Goal: Task Accomplishment & Management: Manage account settings

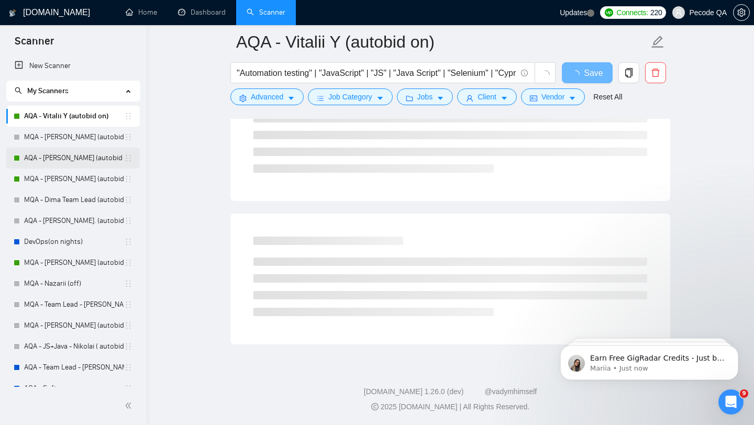
click at [53, 161] on link "AQA - [PERSON_NAME] (autobid on)" at bounding box center [74, 158] width 100 height 21
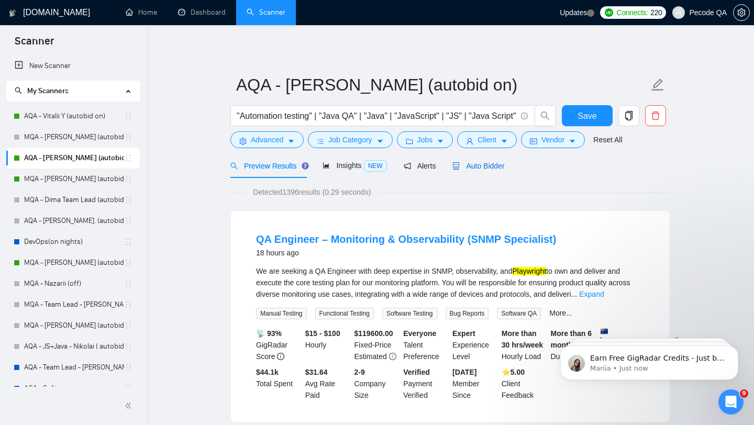
click at [492, 170] on span "Auto Bidder" at bounding box center [479, 166] width 52 height 8
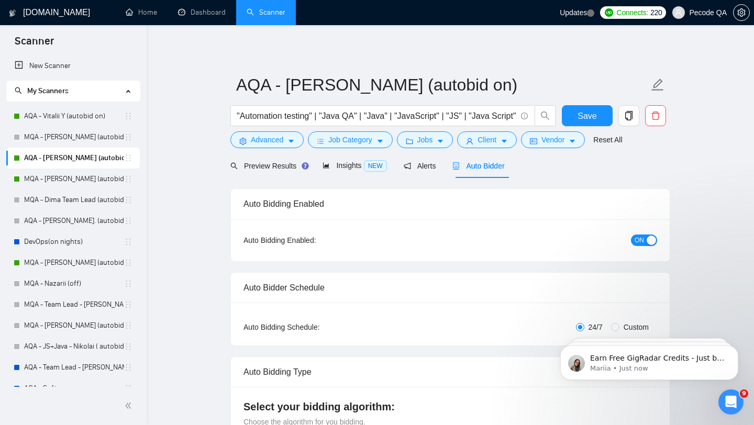
radio input "false"
radio input "true"
checkbox input "true"
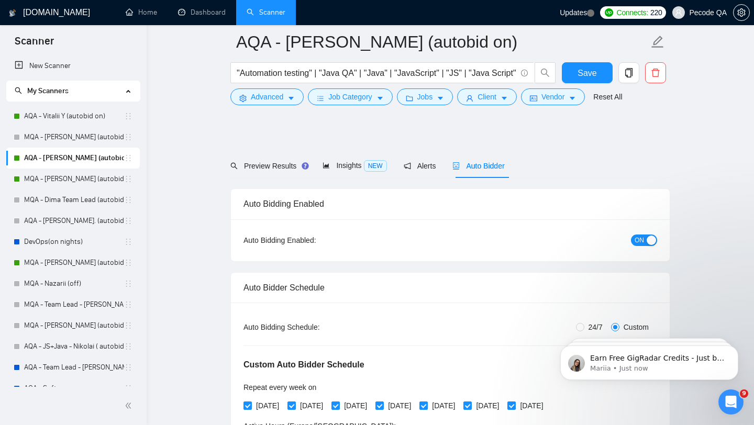
scroll to position [130, 0]
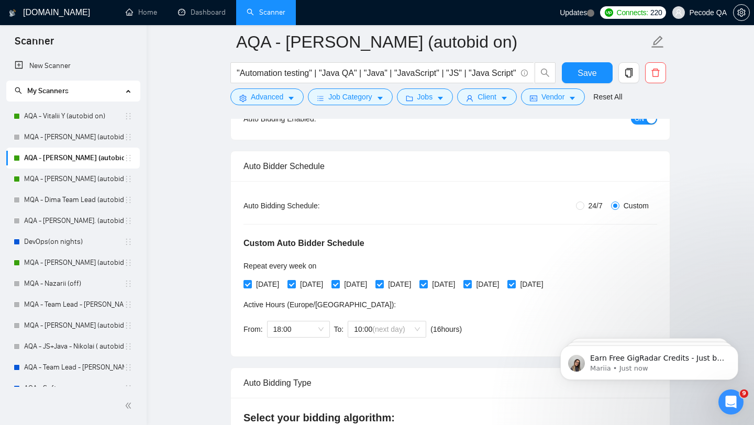
click at [588, 207] on span "24/7" at bounding box center [596, 206] width 23 height 12
click at [585, 207] on input "24/7" at bounding box center [580, 206] width 8 height 8
radio input "true"
radio input "false"
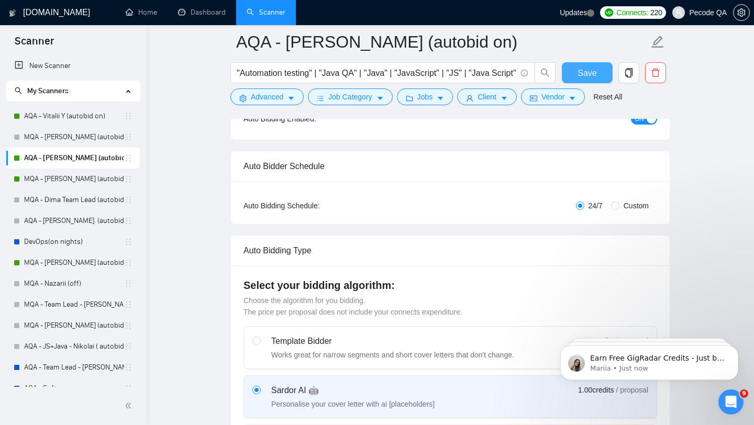
drag, startPoint x: 586, startPoint y: 70, endPoint x: 535, endPoint y: 162, distance: 105.5
click at [586, 70] on span "Save" at bounding box center [587, 73] width 19 height 13
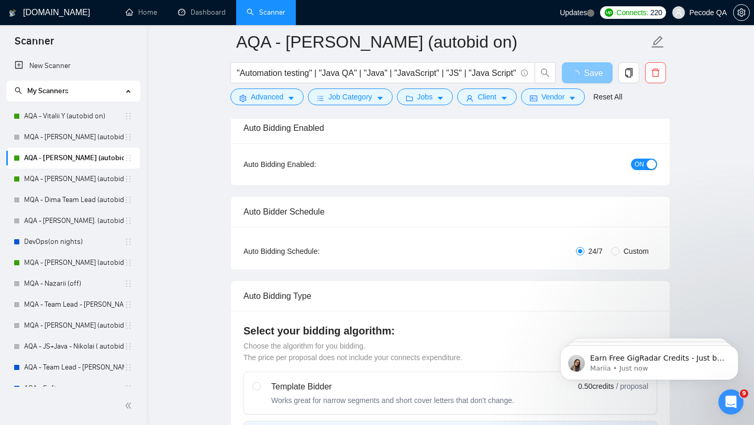
scroll to position [0, 0]
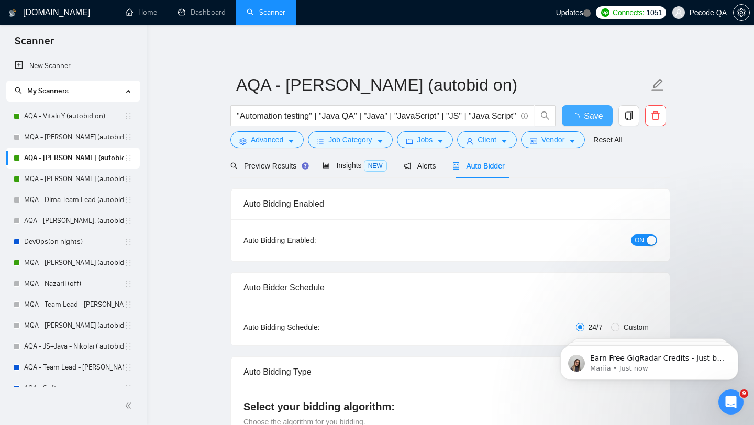
checkbox input "true"
click at [76, 182] on link "MQA - [PERSON_NAME] (autobid on)" at bounding box center [74, 179] width 100 height 21
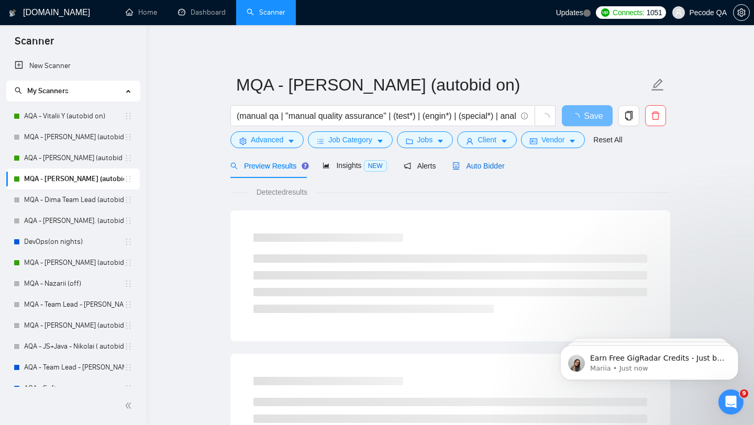
click at [483, 168] on span "Auto Bidder" at bounding box center [479, 166] width 52 height 8
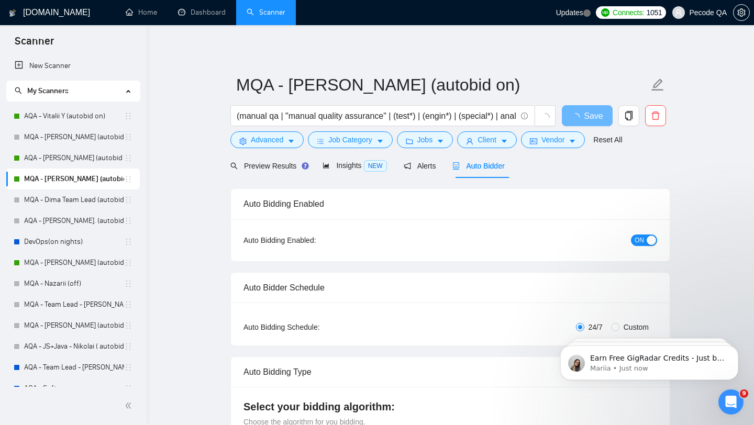
radio input "false"
radio input "true"
checkbox input "true"
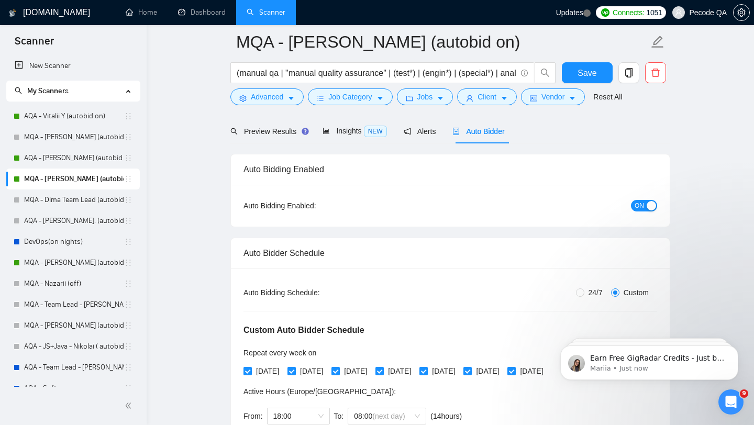
scroll to position [46, 0]
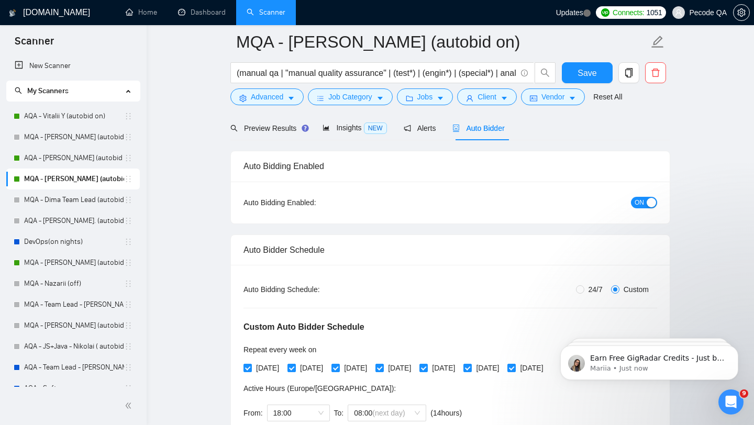
click at [588, 281] on div "Auto Bidding Type: Automated (recommended) Semi-automated Auto Bidding Schedule…" at bounding box center [450, 352] width 439 height 175
click at [587, 287] on span "24/7" at bounding box center [596, 290] width 23 height 12
click at [585, 287] on input "24/7" at bounding box center [580, 289] width 8 height 8
radio input "true"
radio input "false"
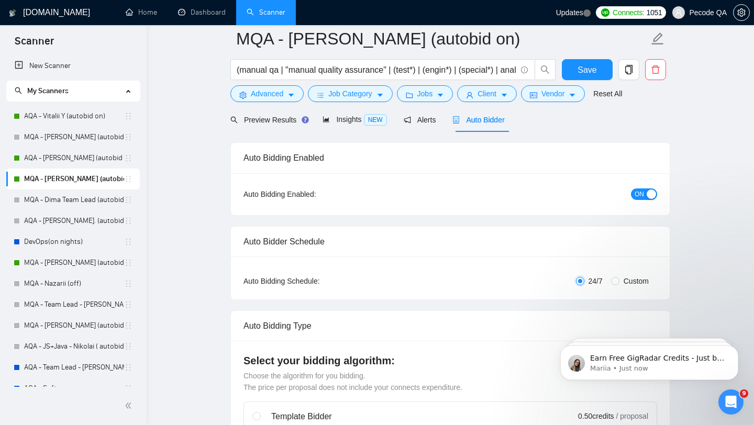
scroll to position [0, 0]
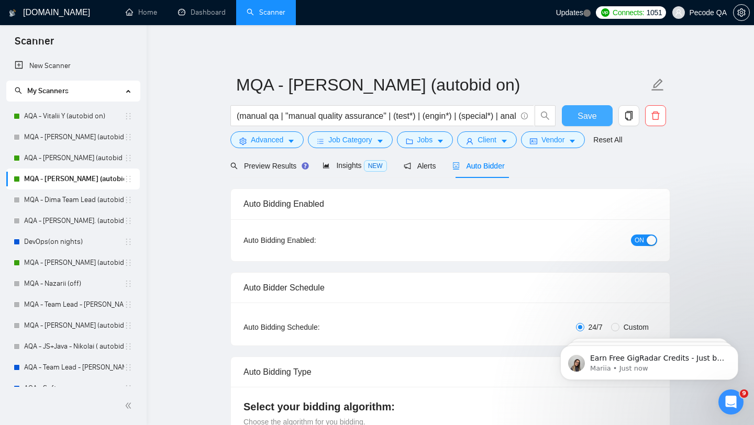
click at [586, 111] on span "Save" at bounding box center [587, 115] width 19 height 13
checkbox input "true"
